Goal: Task Accomplishment & Management: Use online tool/utility

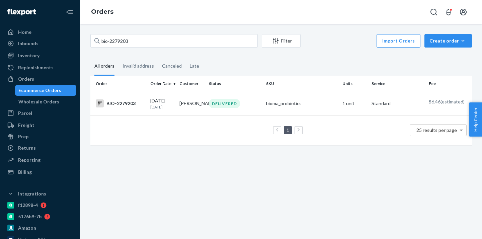
click at [124, 41] on input "bio-2279203" at bounding box center [173, 40] width 167 height 13
type input "bio-2257722"
click at [244, 98] on td "DELIVERED" at bounding box center [234, 103] width 57 height 23
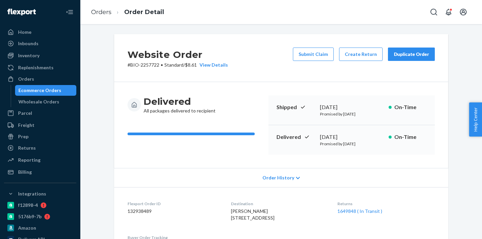
click at [65, 89] on div "Ecommerce Orders" at bounding box center [46, 90] width 60 height 9
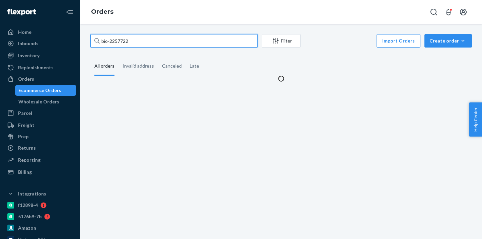
click at [117, 43] on input "bio-2257722" at bounding box center [173, 40] width 167 height 13
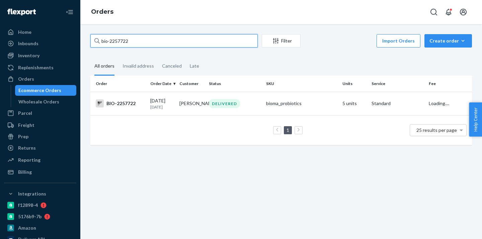
paste input "308559"
type input "bio-2308559"
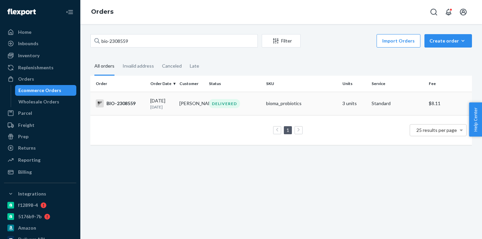
click at [183, 99] on td "[PERSON_NAME]" at bounding box center [191, 103] width 29 height 23
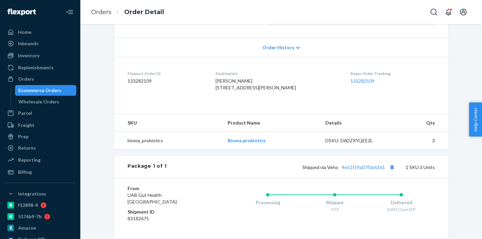
scroll to position [148, 0]
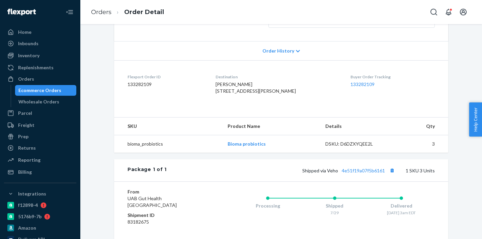
click at [64, 89] on div "Ecommerce Orders" at bounding box center [46, 90] width 60 height 9
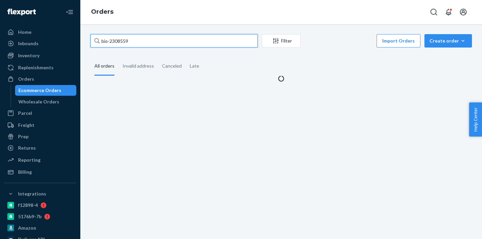
click at [122, 39] on input "bio-2308559" at bounding box center [173, 40] width 167 height 13
paste input "441516"
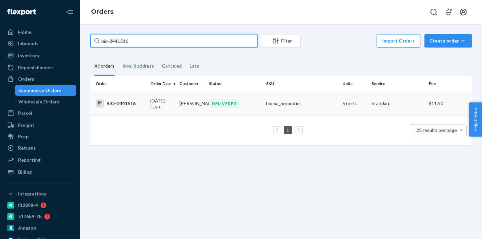
type input "bio-2441516"
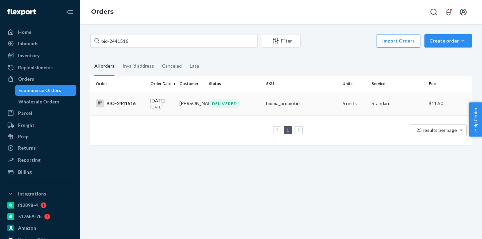
click at [193, 103] on td "[PERSON_NAME]" at bounding box center [191, 103] width 29 height 23
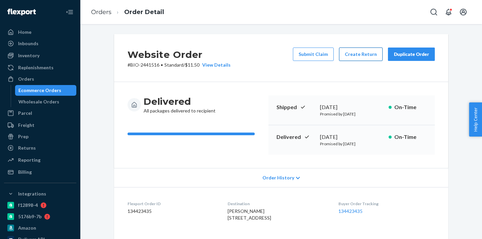
click at [367, 53] on button "Create Return" at bounding box center [361, 54] width 44 height 13
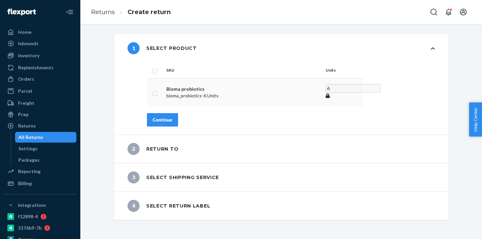
click at [155, 92] on input "checkbox" at bounding box center [154, 92] width 5 height 7
checkbox input "true"
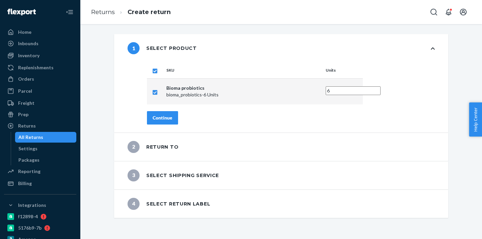
click at [162, 116] on div "Continue" at bounding box center [163, 118] width 20 height 7
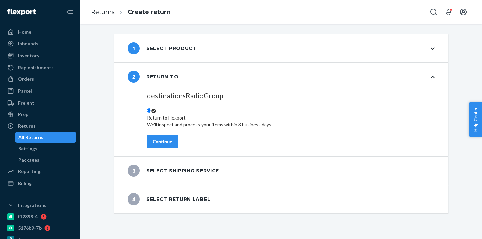
click at [166, 138] on div "Continue" at bounding box center [163, 141] width 20 height 7
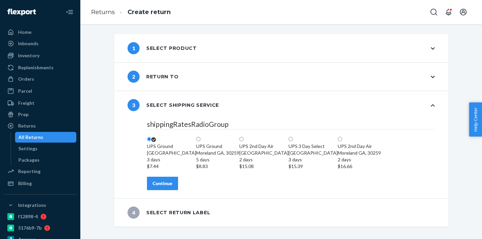
click at [167, 187] on div "Continue" at bounding box center [163, 183] width 20 height 7
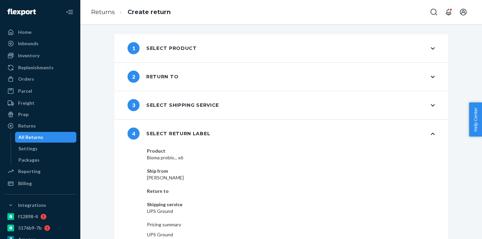
scroll to position [24, 0]
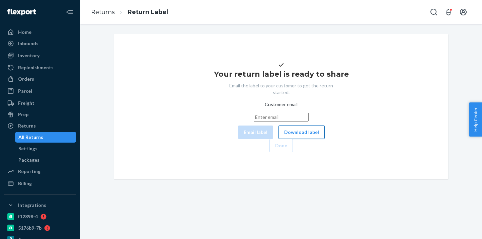
click at [279, 139] on button "Download label" at bounding box center [302, 132] width 46 height 13
